Goal: Information Seeking & Learning: Learn about a topic

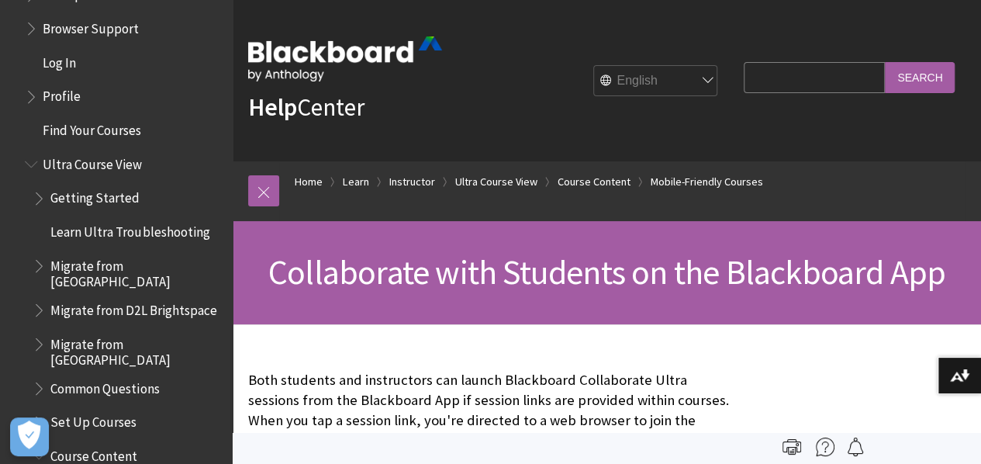
scroll to position [1720, 0]
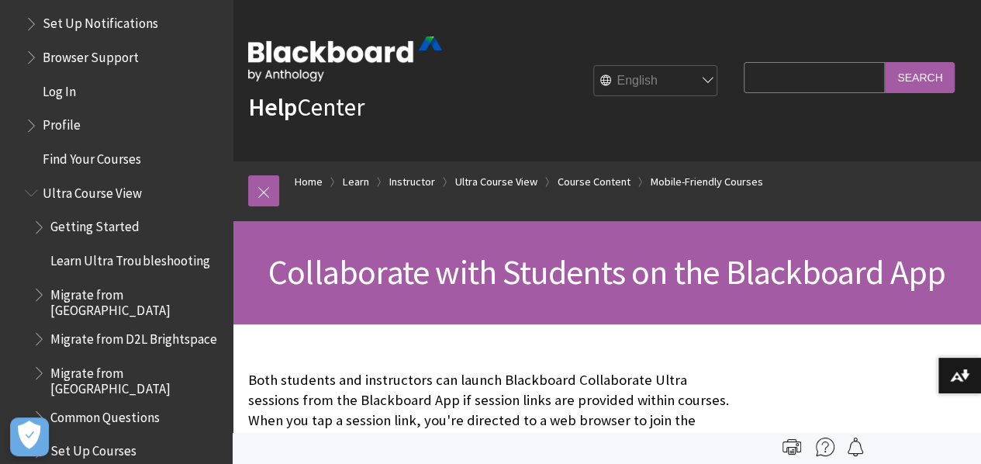
click at [101, 190] on span "Ultra Course View" at bounding box center [92, 190] width 99 height 21
click at [101, 190] on span "Ultra Course View" at bounding box center [95, 190] width 105 height 21
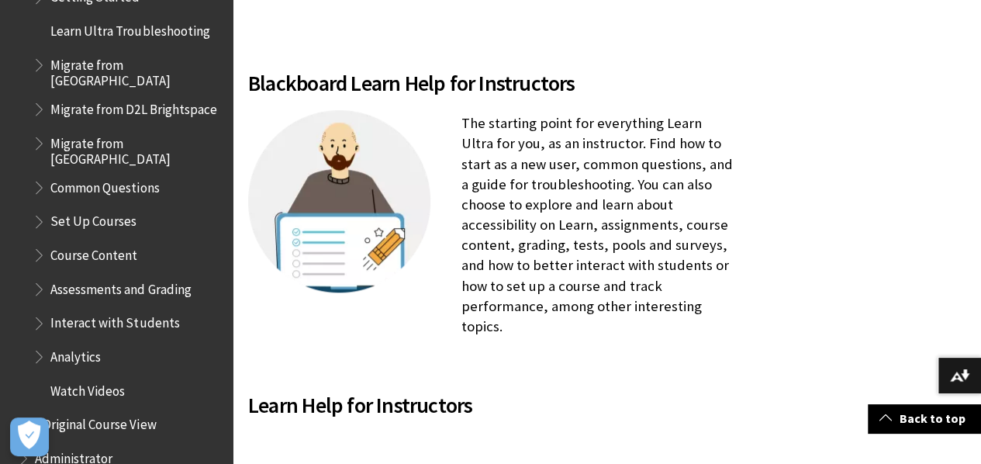
scroll to position [1951, 0]
click at [117, 175] on span "Common Questions" at bounding box center [104, 184] width 109 height 21
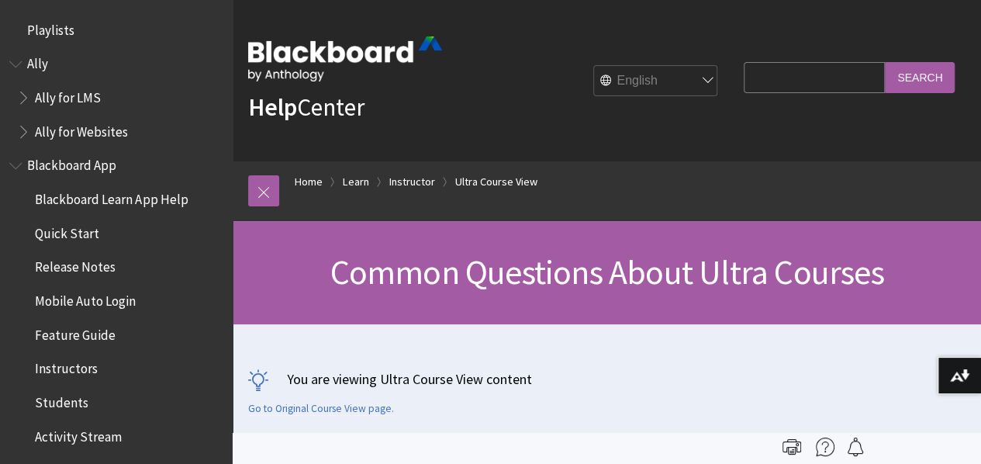
scroll to position [2090, 0]
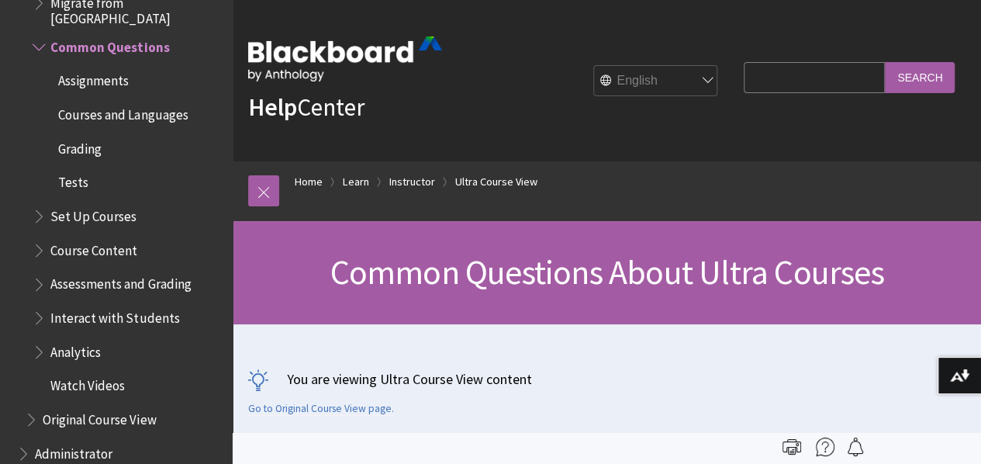
click at [111, 308] on span "Interact with Students" at bounding box center [114, 315] width 129 height 21
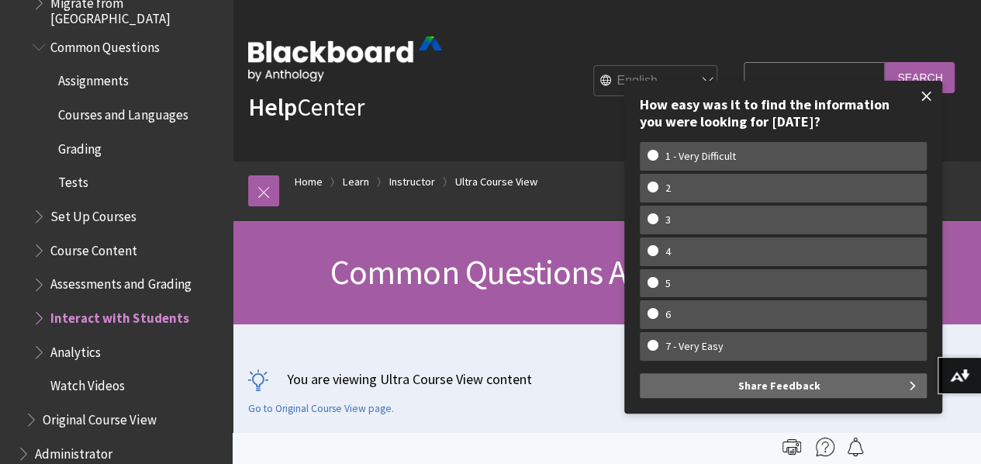
click at [925, 98] on span at bounding box center [927, 96] width 33 height 33
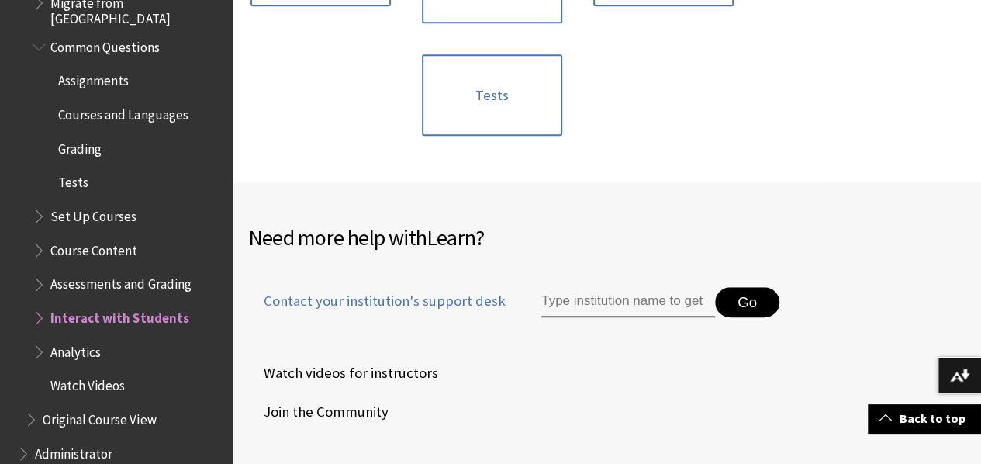
scroll to position [582, 0]
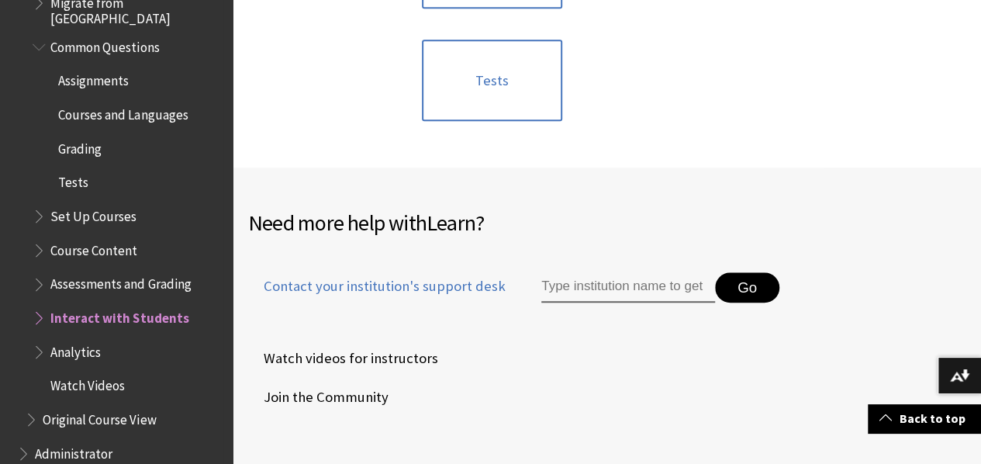
click at [42, 312] on span "Book outline for Blackboard Learn Help" at bounding box center [41, 314] width 16 height 19
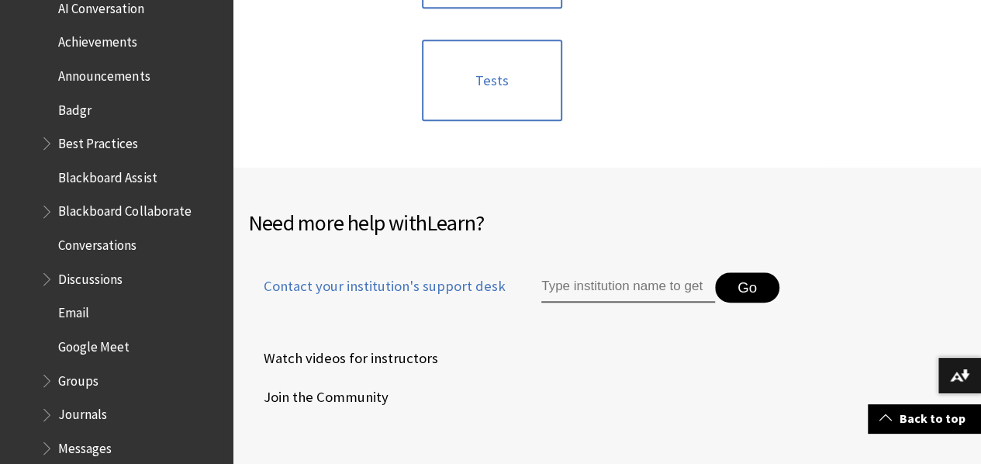
scroll to position [2435, 0]
click at [102, 197] on span "Blackboard Collaborate" at bounding box center [124, 207] width 133 height 21
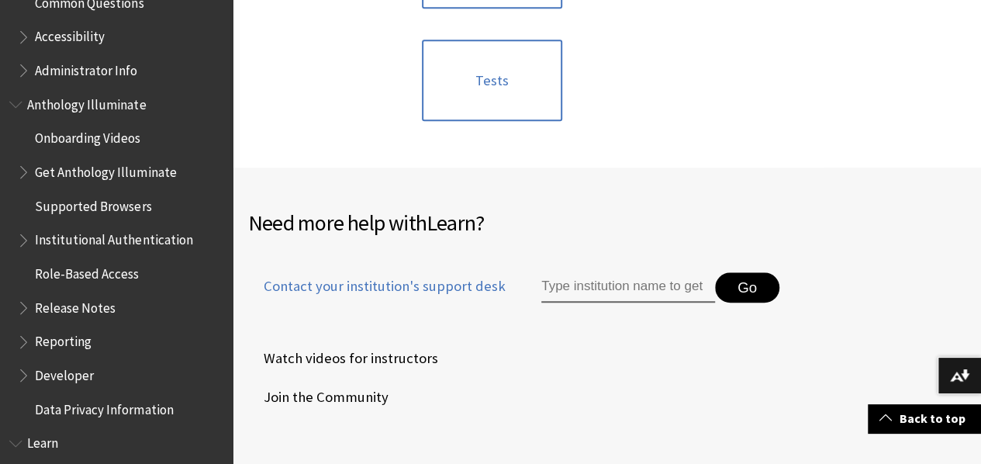
scroll to position [0, 0]
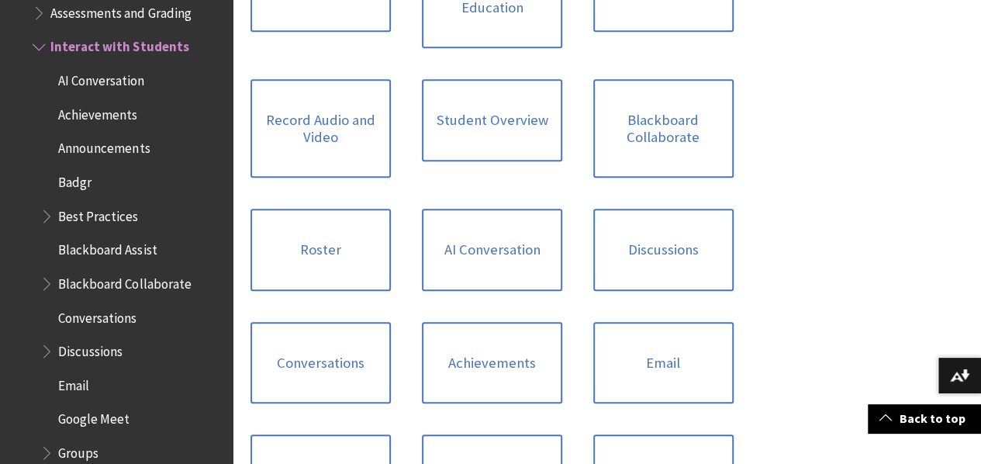
scroll to position [658, 0]
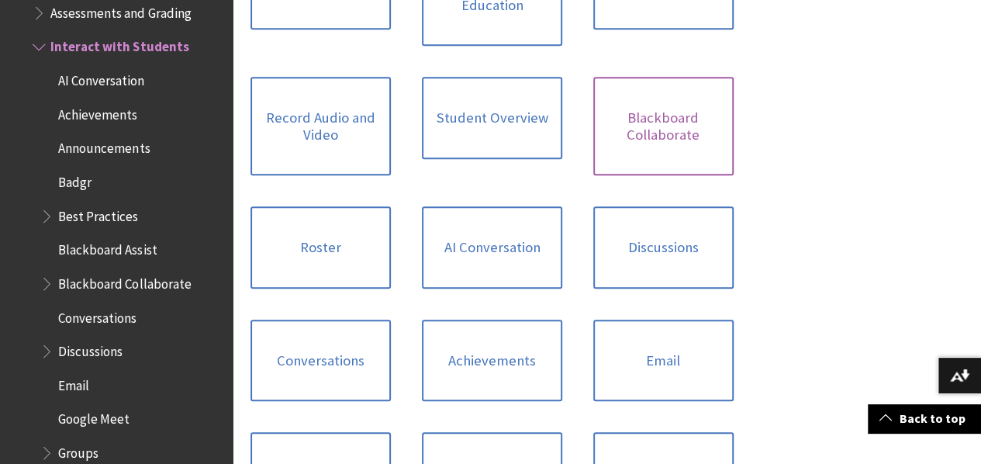
click at [593, 145] on link "Blackboard Collaborate" at bounding box center [663, 126] width 140 height 98
